Goal: Task Accomplishment & Management: Use online tool/utility

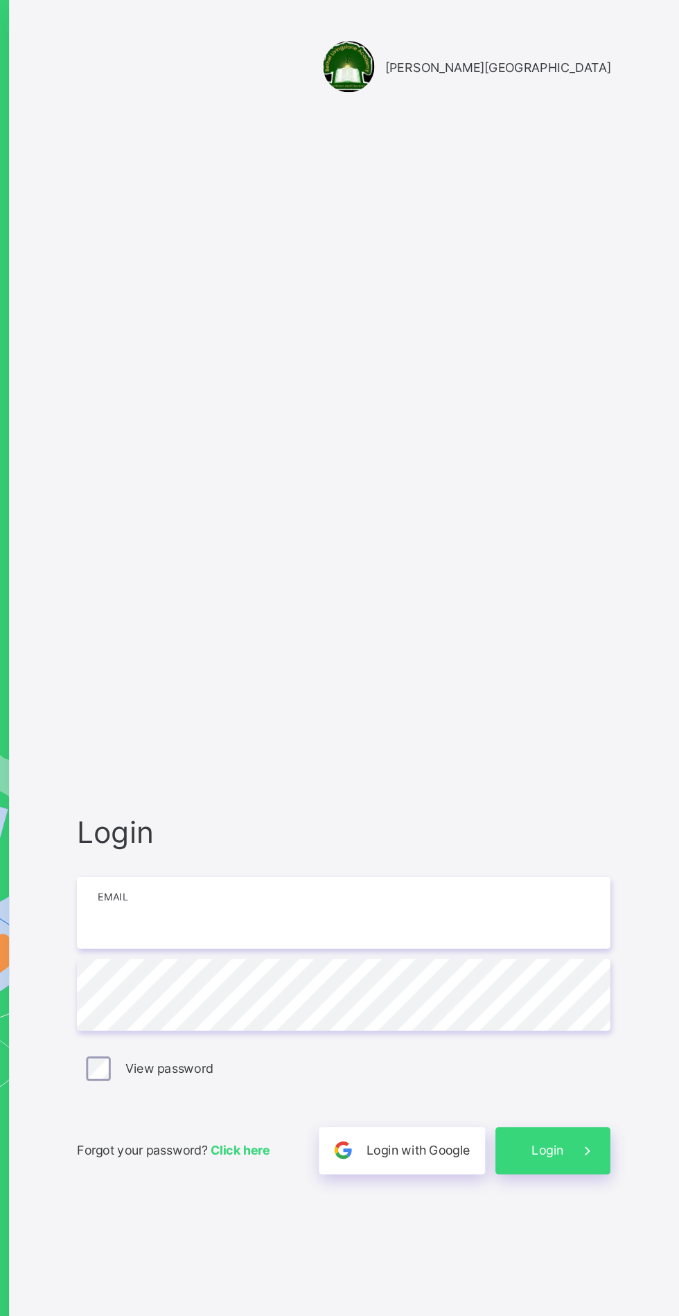
click at [455, 641] on input "email" at bounding box center [452, 616] width 360 height 48
type input "**********"
click at [591, 782] on span "Login" at bounding box center [589, 777] width 21 height 10
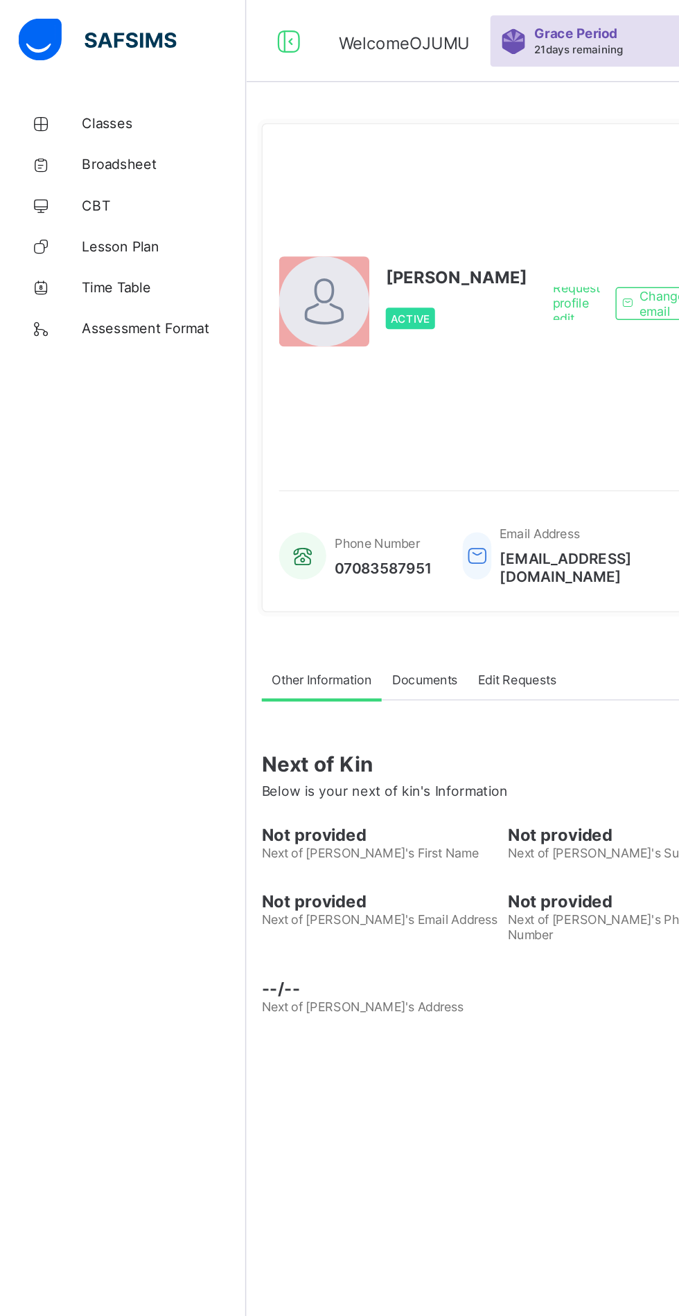
click at [84, 79] on span "Classes" at bounding box center [110, 83] width 111 height 11
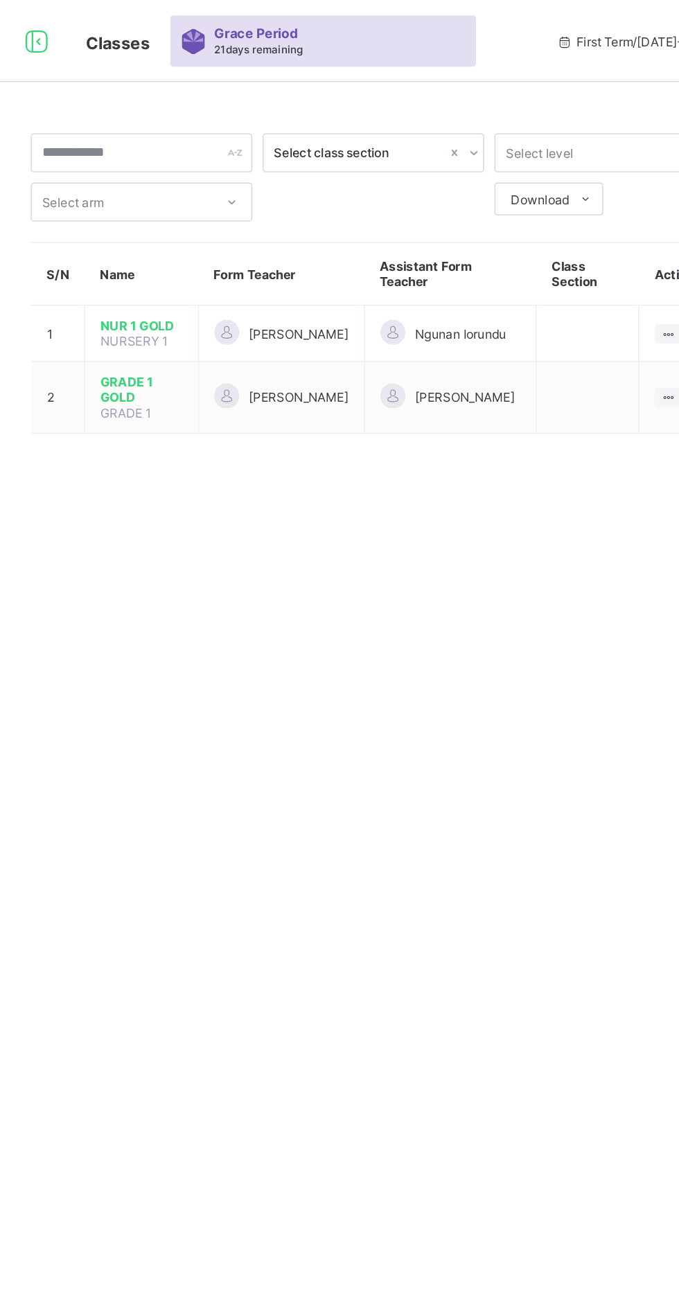
click at [624, 266] on icon at bounding box center [622, 268] width 12 height 10
click at [0, 0] on div "View Class" at bounding box center [0, 0] width 0 height 0
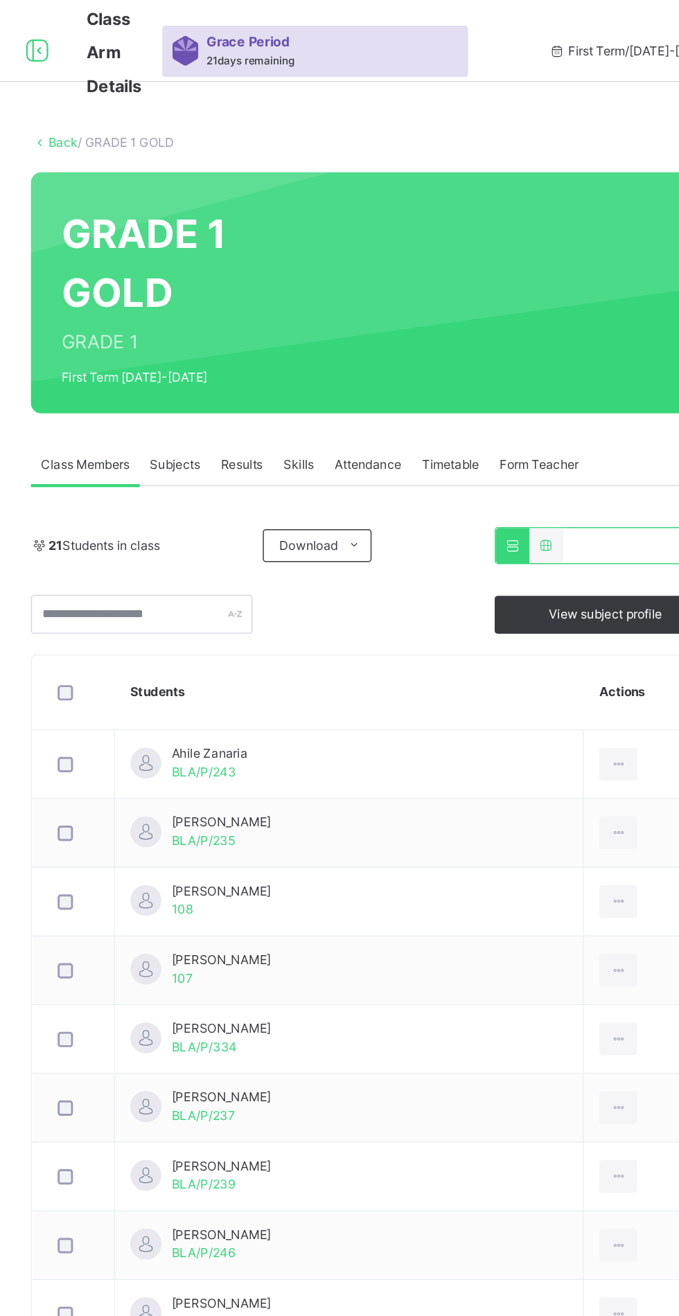
click at [285, 314] on span "Subjects" at bounding box center [289, 314] width 34 height 12
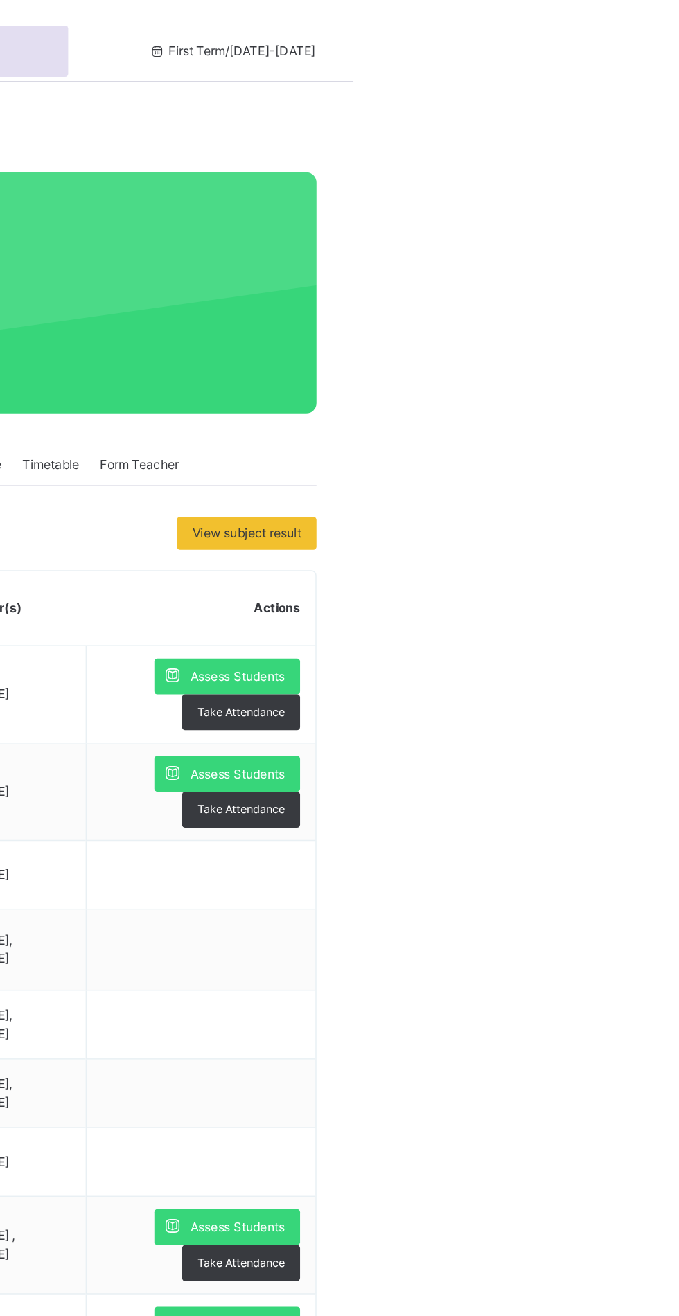
click at [600, 454] on span "Assess Students" at bounding box center [601, 457] width 64 height 12
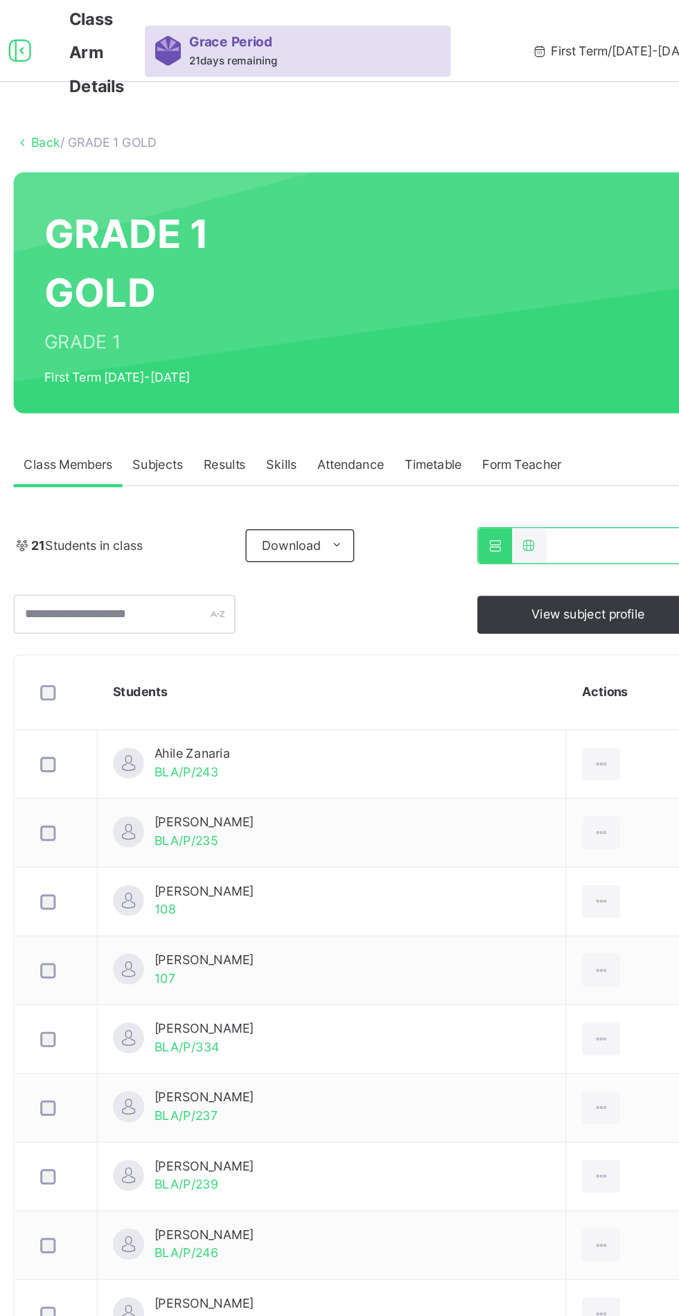
click at [290, 311] on span "Subjects" at bounding box center [289, 314] width 34 height 12
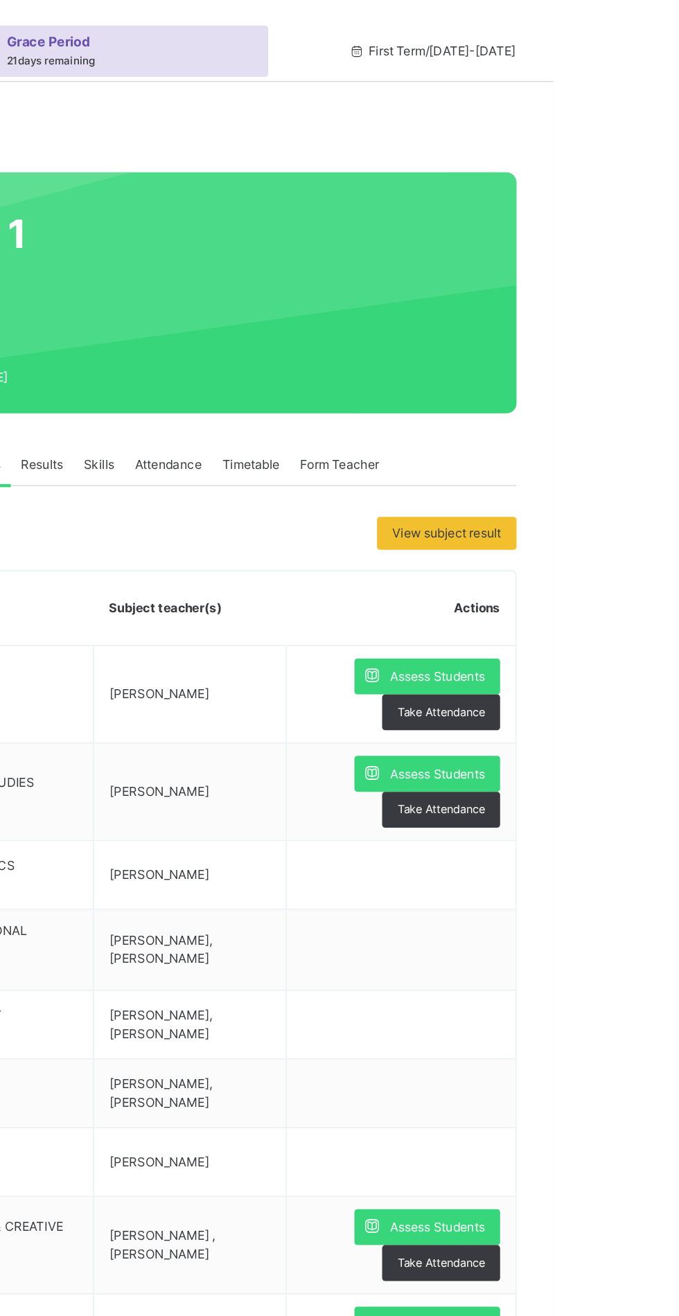
click at [616, 446] on div "Assess Students" at bounding box center [594, 457] width 98 height 24
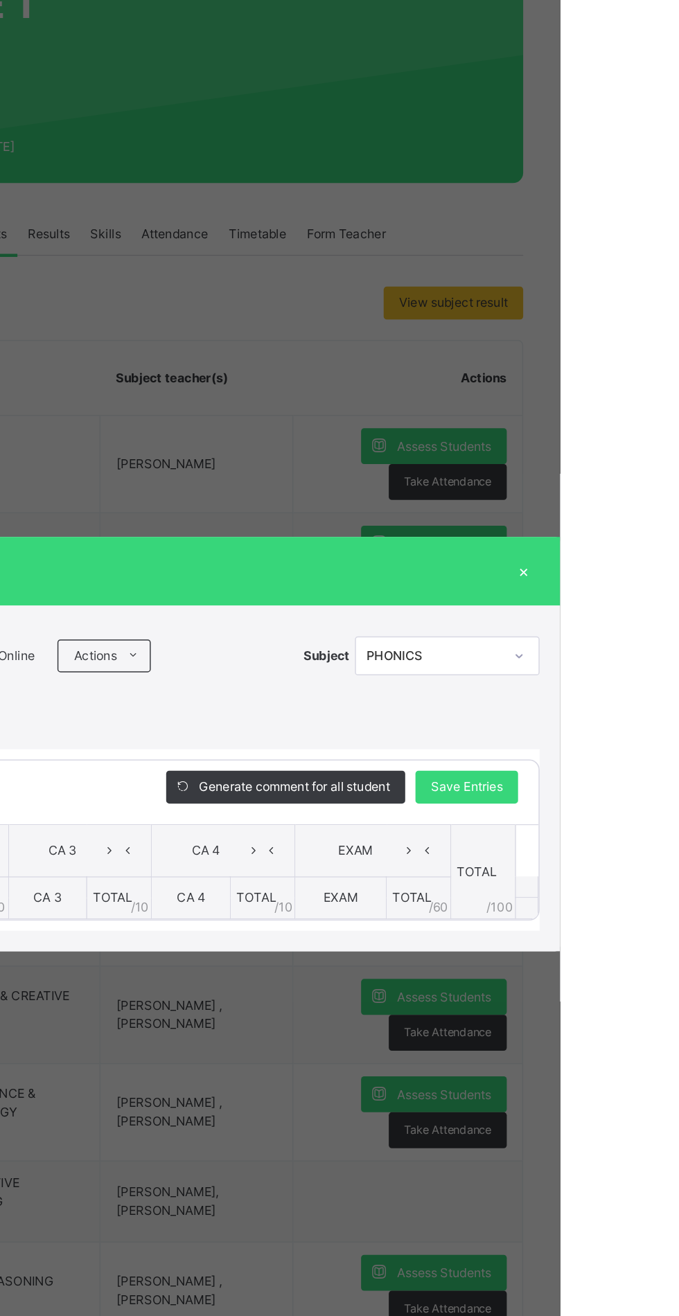
click at [501, 778] on div "Show Comments Generate comment for all student Save Entries Class Level: GRADE …" at bounding box center [339, 723] width 651 height 109
click at [396, 604] on icon at bounding box center [391, 598] width 10 height 11
click at [673, 666] on div "RECORD BOOK × GRADE 1 GOLD : PHONICS Offline Actions Download Empty Score Sheet…" at bounding box center [339, 658] width 679 height 1316
